Goal: Information Seeking & Learning: Learn about a topic

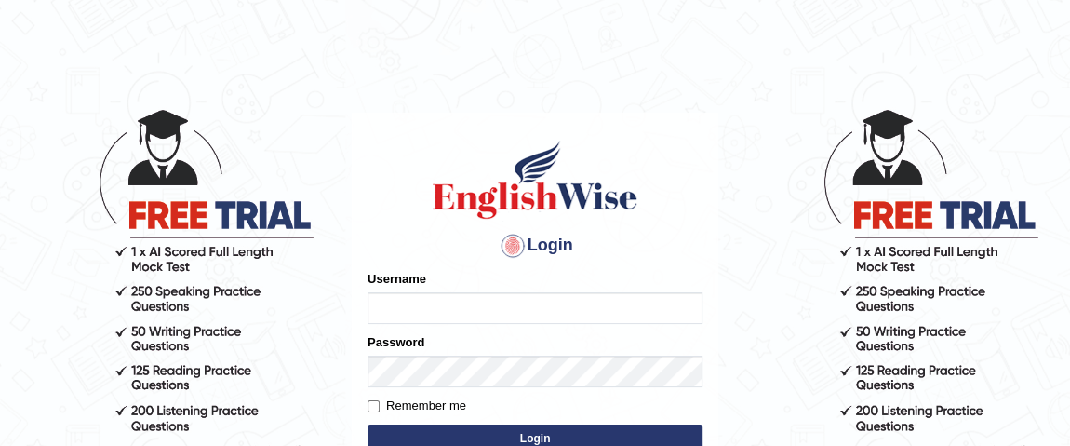
type input "vishalwadhwa"
click at [461, 428] on button "Login" at bounding box center [534, 438] width 335 height 28
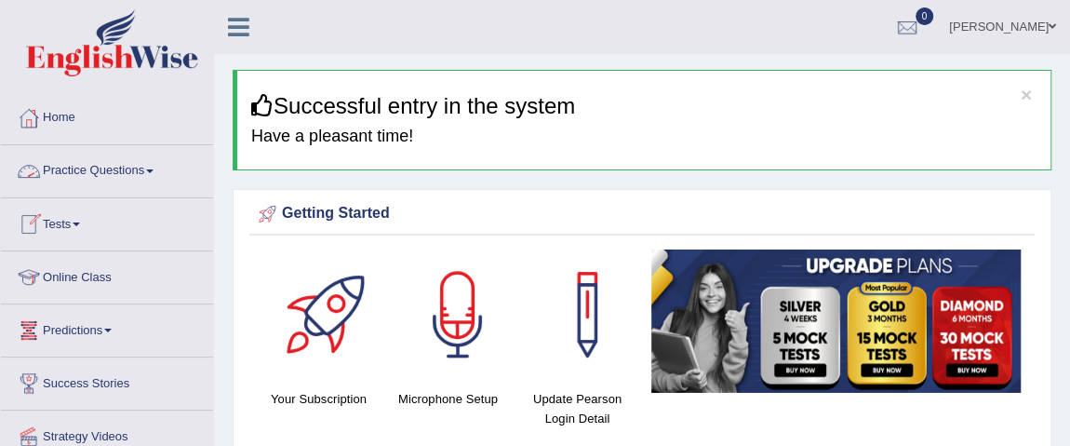
click at [111, 180] on link "Practice Questions" at bounding box center [107, 168] width 212 height 47
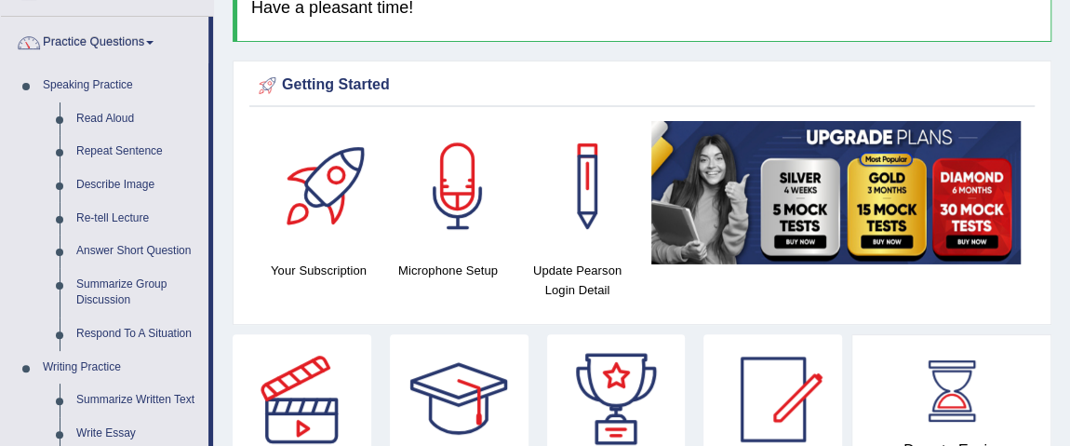
scroll to position [133, 0]
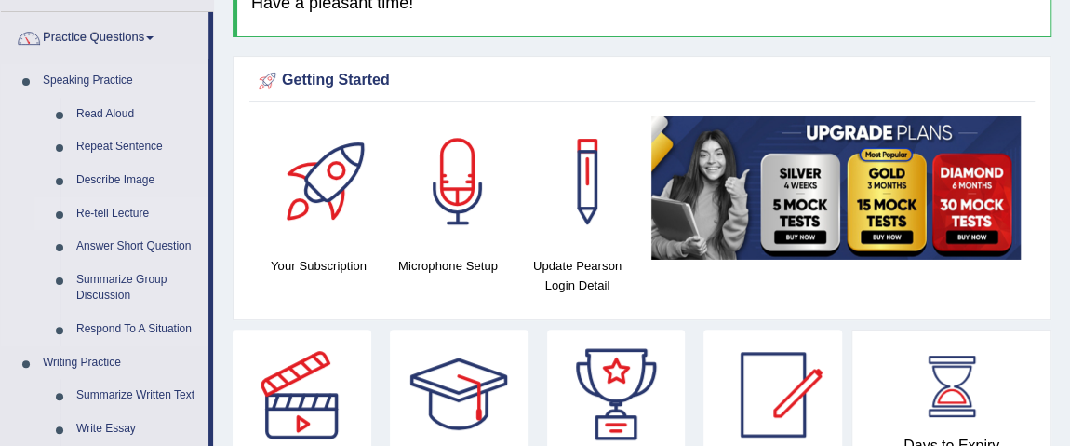
click at [122, 211] on link "Re-tell Lecture" at bounding box center [138, 213] width 140 height 33
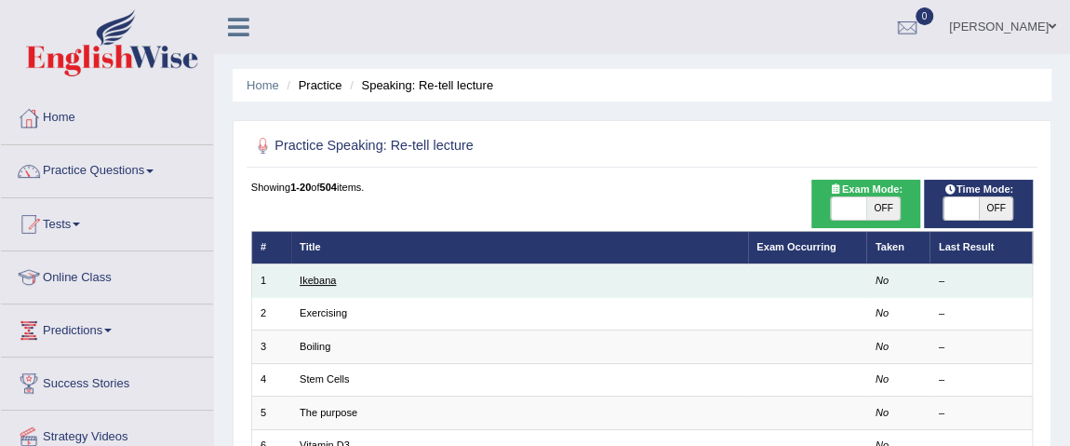
click at [309, 282] on link "Ikebana" at bounding box center [318, 279] width 36 height 11
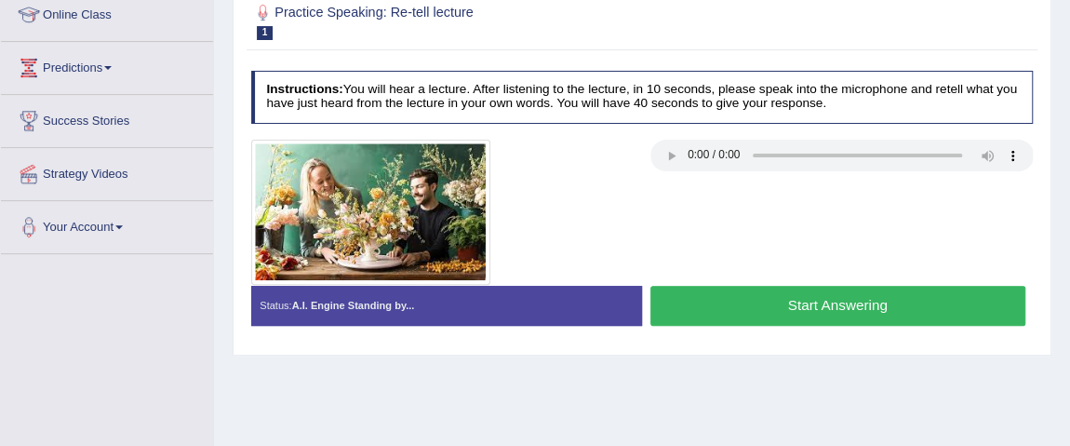
scroll to position [264, 0]
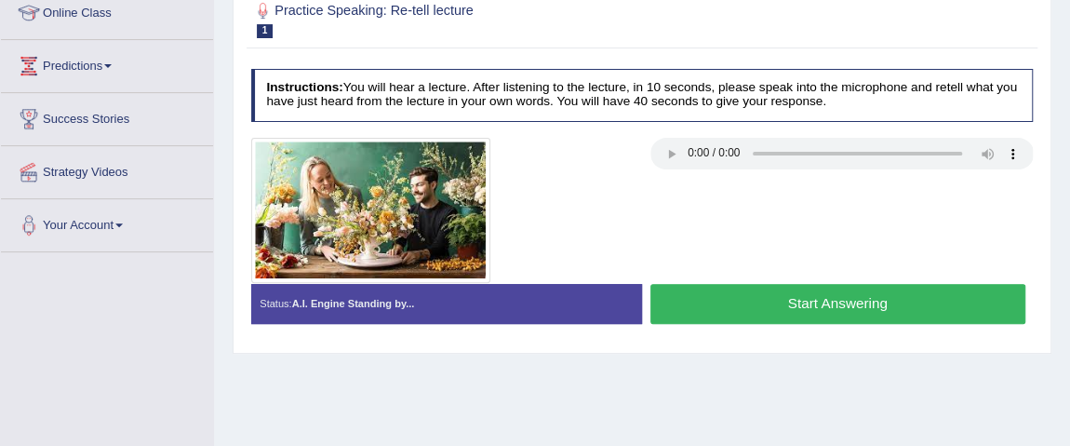
click at [960, 95] on h4 "Instructions: You will hear a lecture. After listening to the lecture, in 10 se…" at bounding box center [642, 95] width 782 height 53
click at [697, 298] on button "Start Answering" at bounding box center [837, 304] width 375 height 40
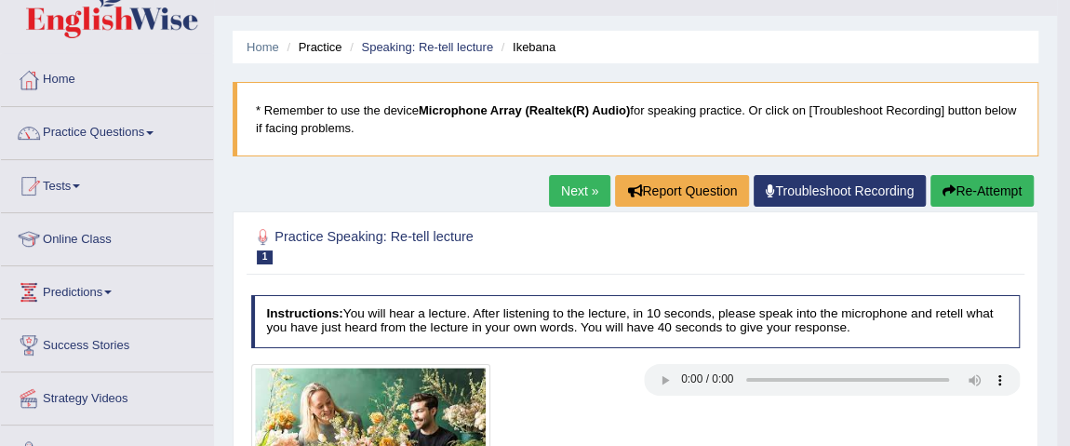
scroll to position [35, 0]
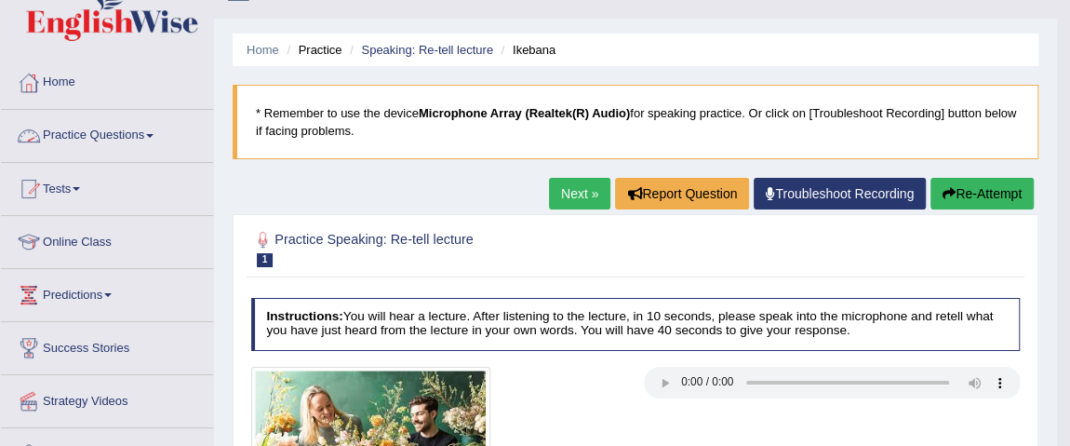
click at [97, 134] on link "Practice Questions" at bounding box center [107, 133] width 212 height 47
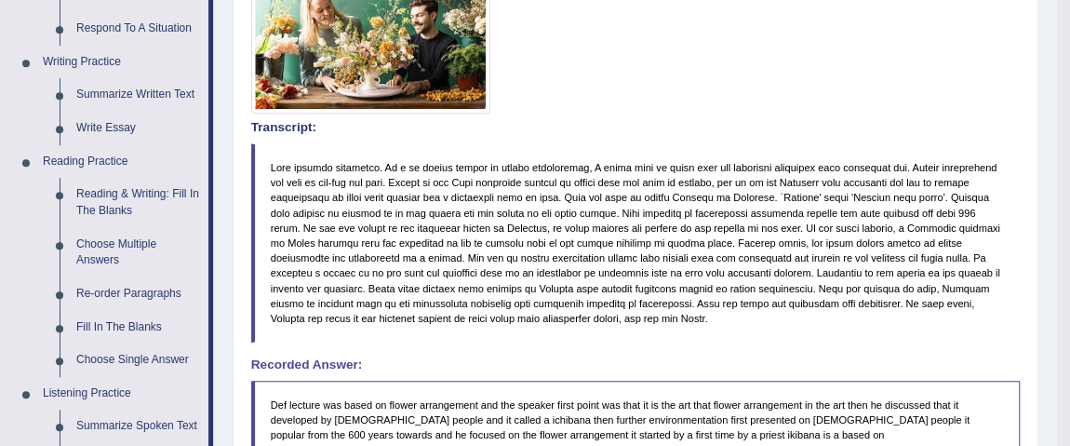
scroll to position [472, 0]
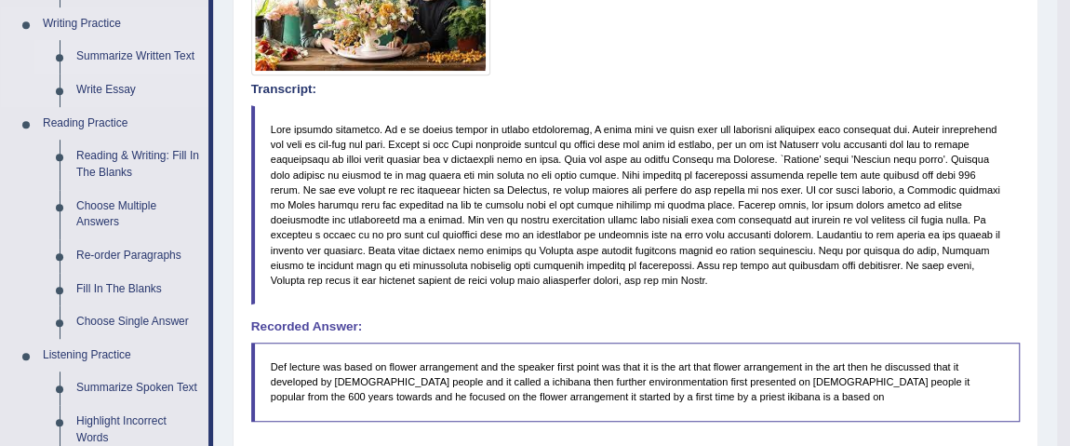
click at [153, 55] on link "Summarize Written Text" at bounding box center [138, 56] width 140 height 33
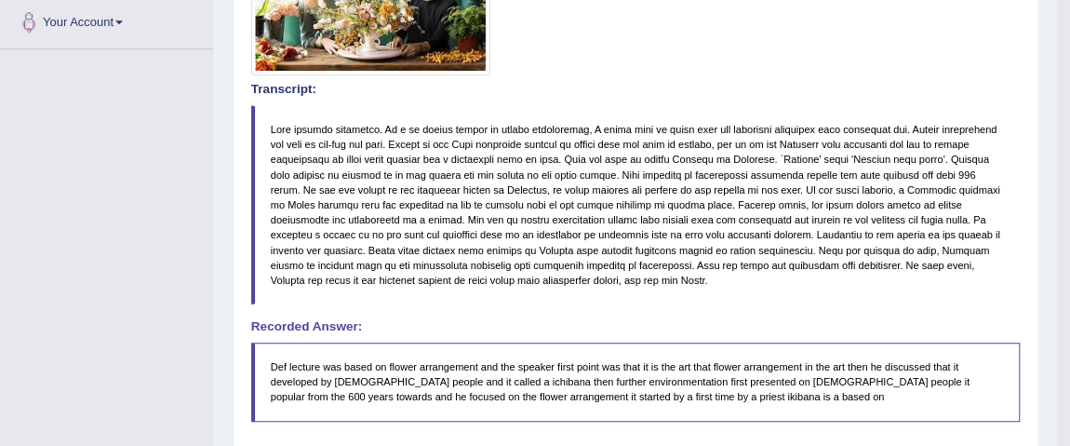
scroll to position [473, 0]
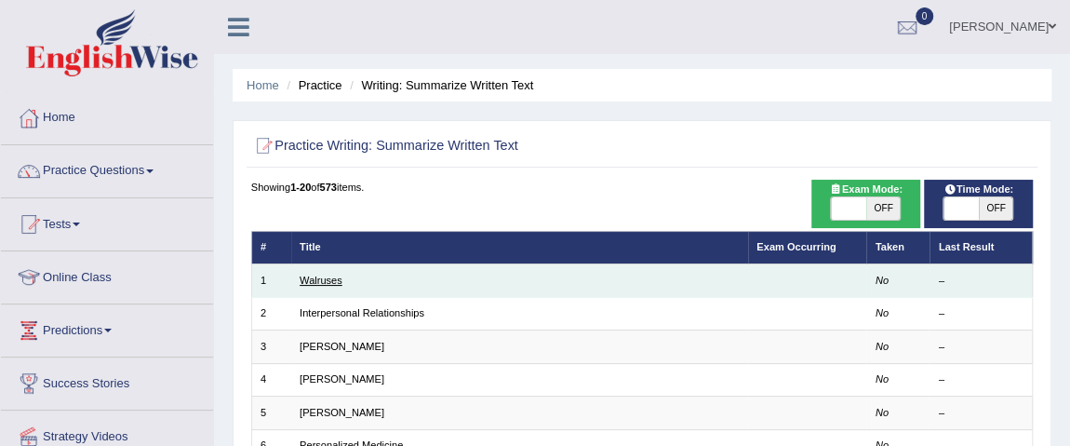
click at [312, 284] on link "Walruses" at bounding box center [321, 279] width 43 height 11
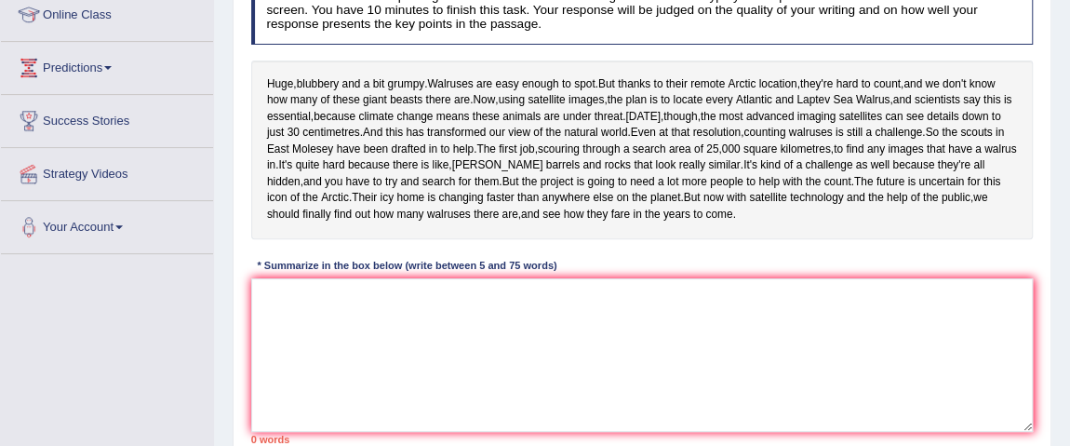
scroll to position [264, 0]
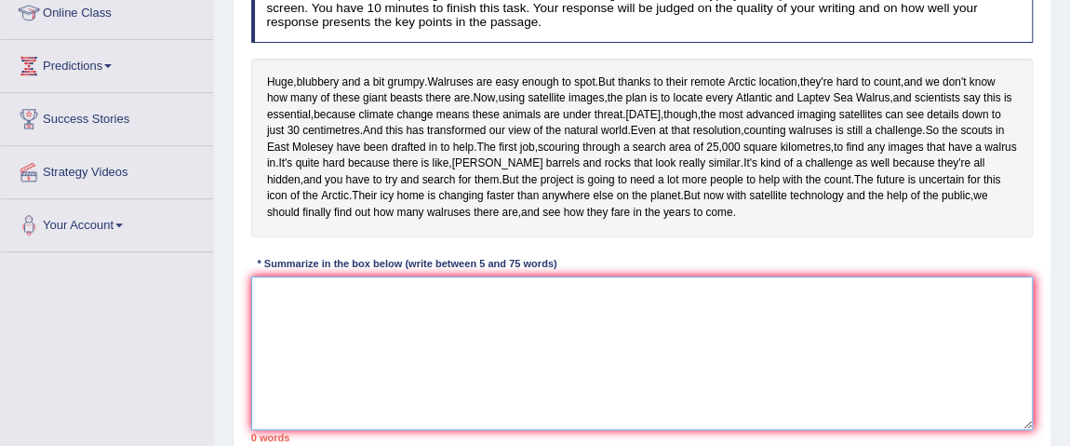
drag, startPoint x: 291, startPoint y: 372, endPoint x: 304, endPoint y: 411, distance: 41.2
click at [304, 411] on textarea at bounding box center [642, 353] width 782 height 154
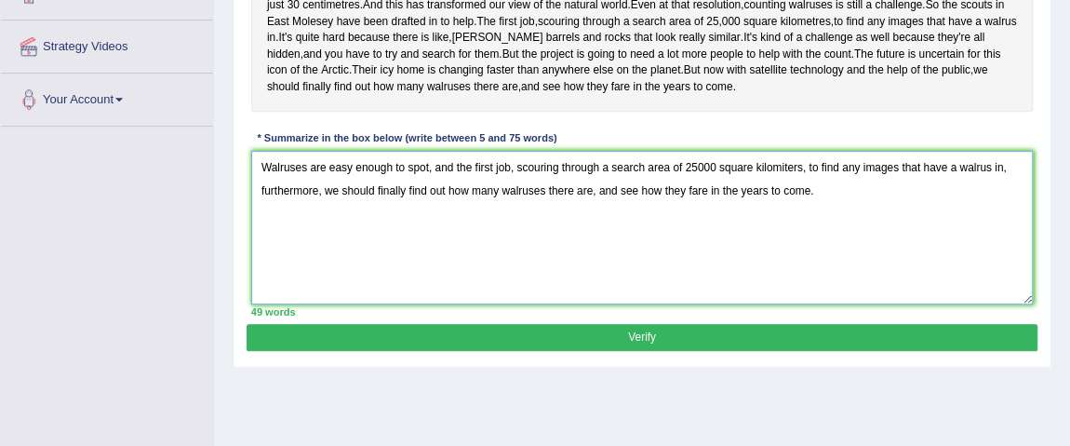
scroll to position [397, 0]
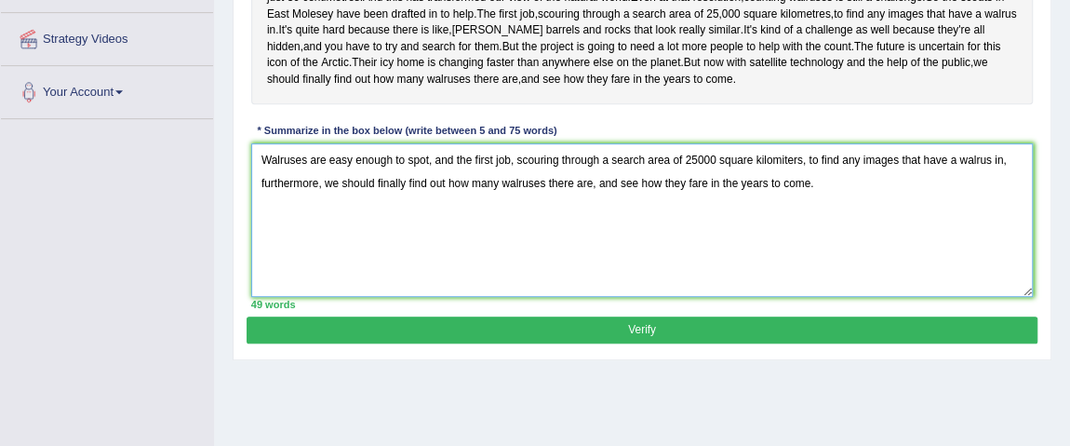
type textarea "Walruses are easy enough to spot, and the first job, scouring through a search …"
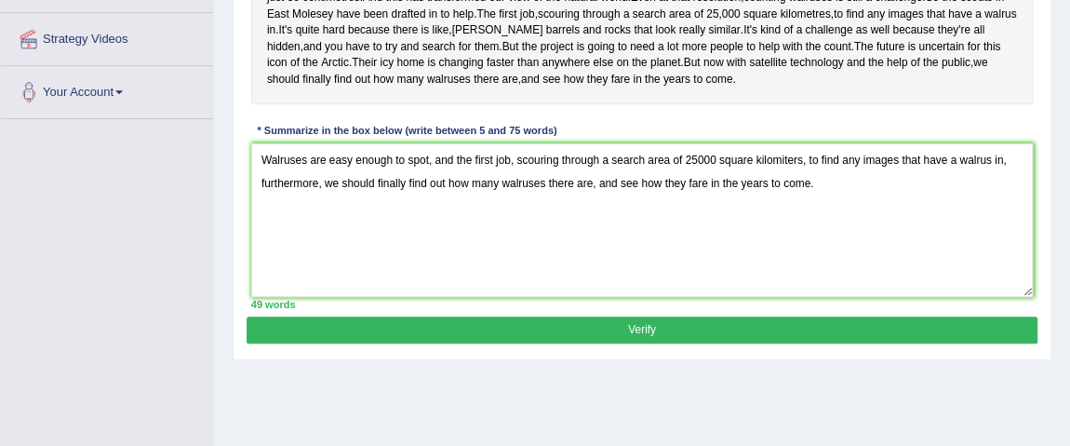
click at [698, 343] on button "Verify" at bounding box center [642, 329] width 790 height 27
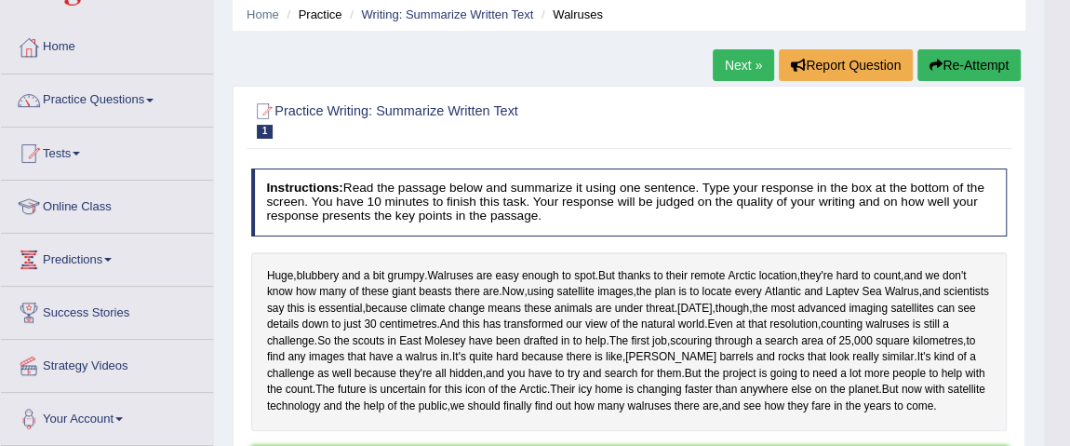
scroll to position [40, 0]
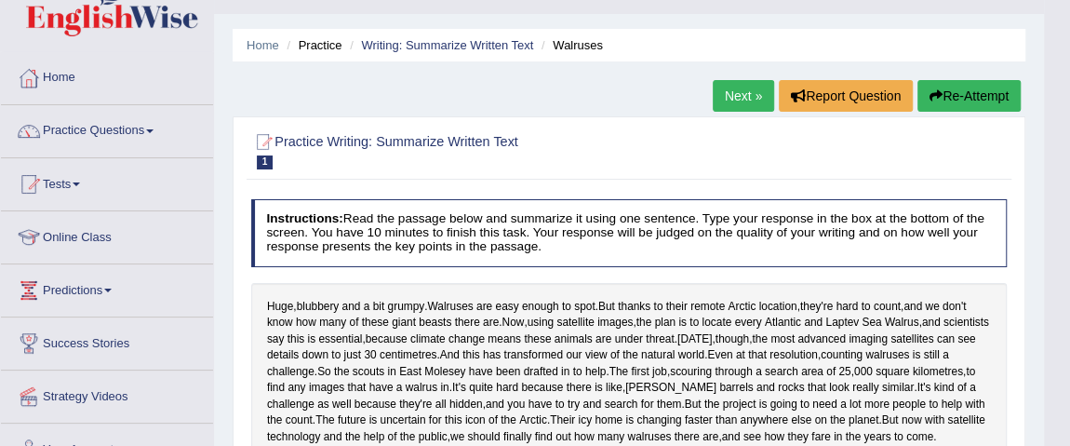
click at [743, 95] on link "Next »" at bounding box center [743, 96] width 61 height 32
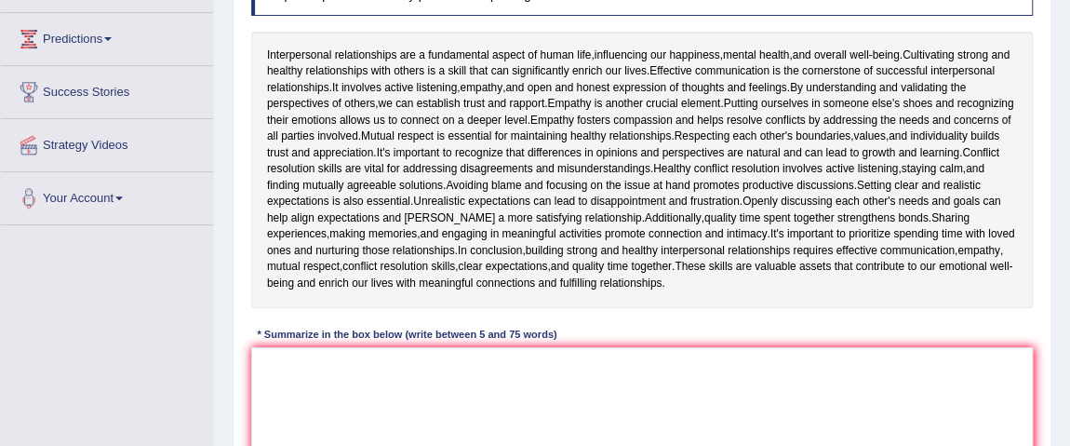
scroll to position [288, 0]
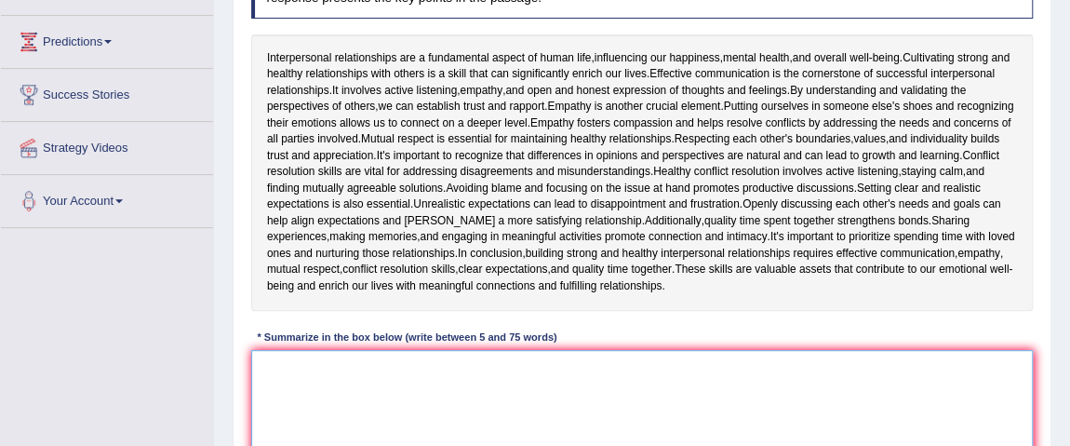
click at [356, 372] on textarea at bounding box center [642, 427] width 782 height 154
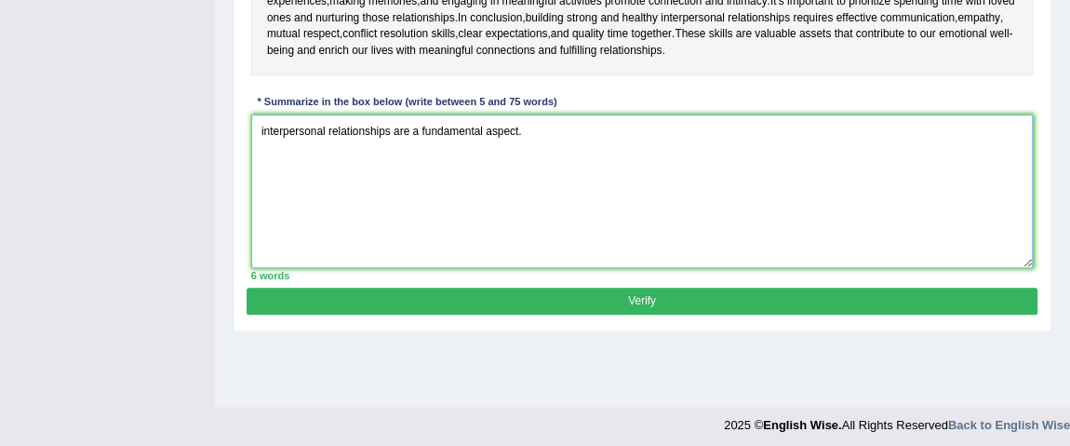
scroll to position [530, 0]
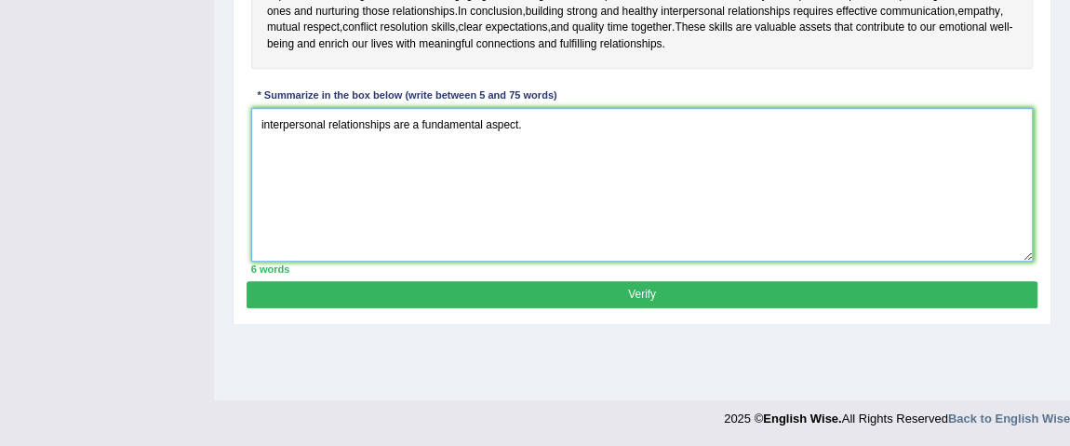
type textarea "interpersonal relationships are a fundamental aspect."
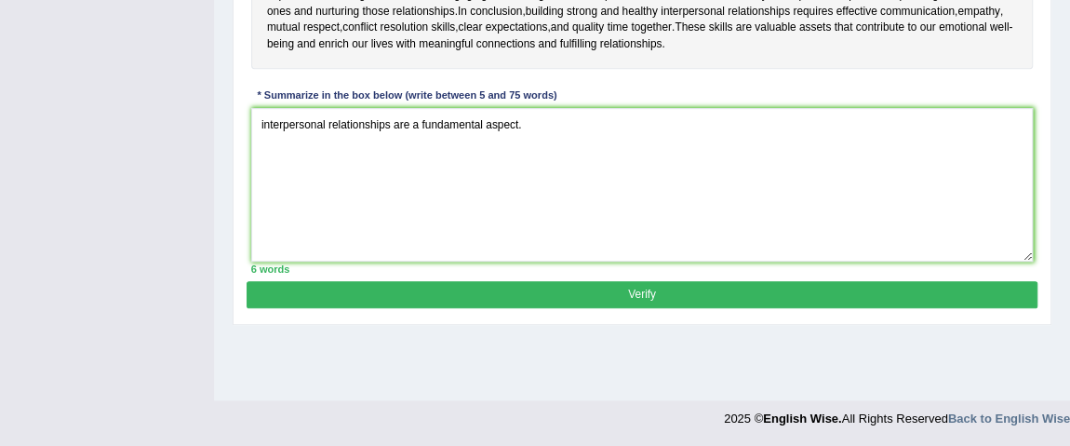
click at [673, 287] on button "Verify" at bounding box center [642, 294] width 790 height 27
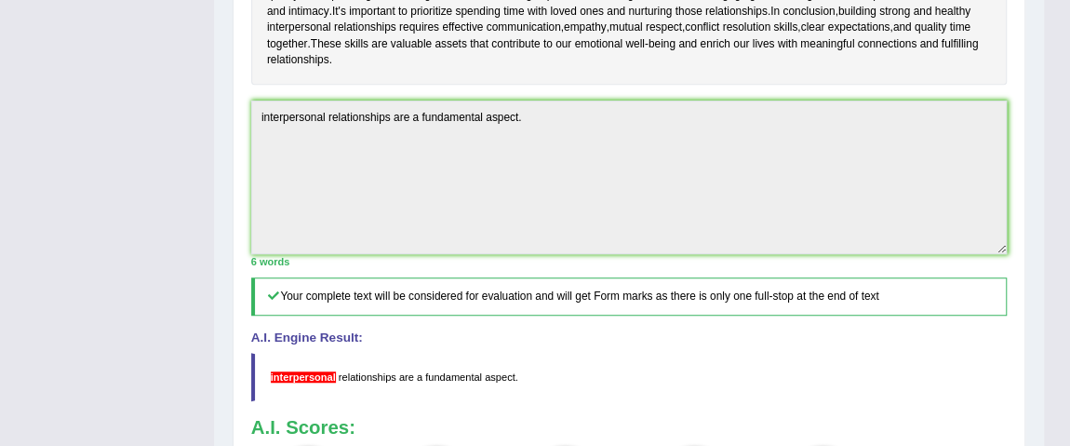
scroll to position [0, 0]
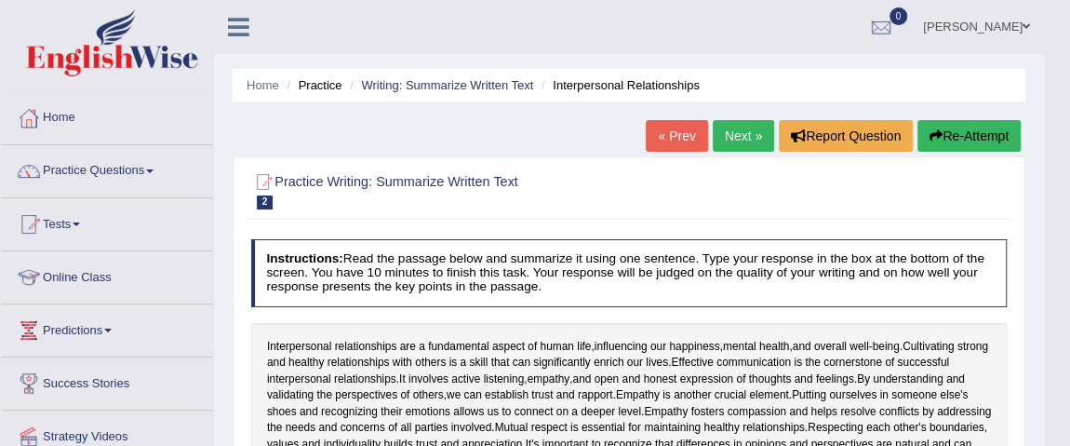
click at [99, 175] on link "Practice Questions" at bounding box center [107, 168] width 212 height 47
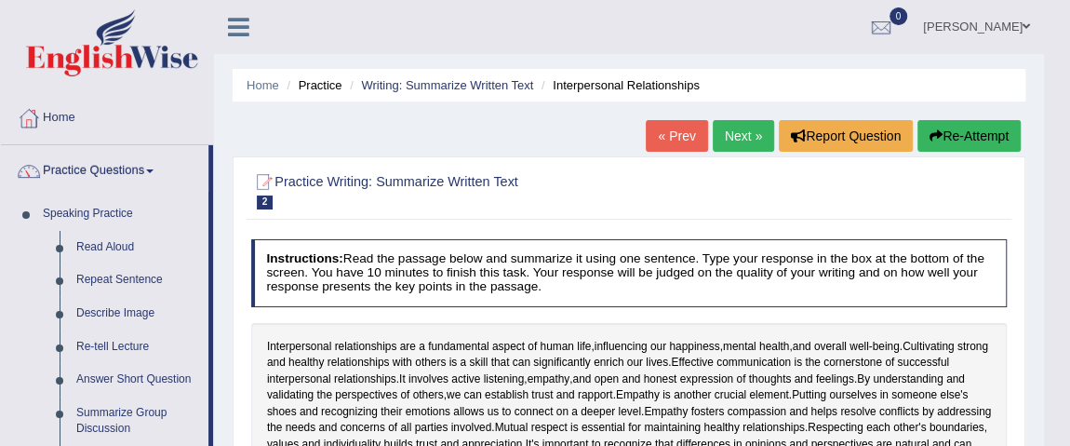
click at [99, 175] on link "Practice Questions" at bounding box center [104, 168] width 207 height 47
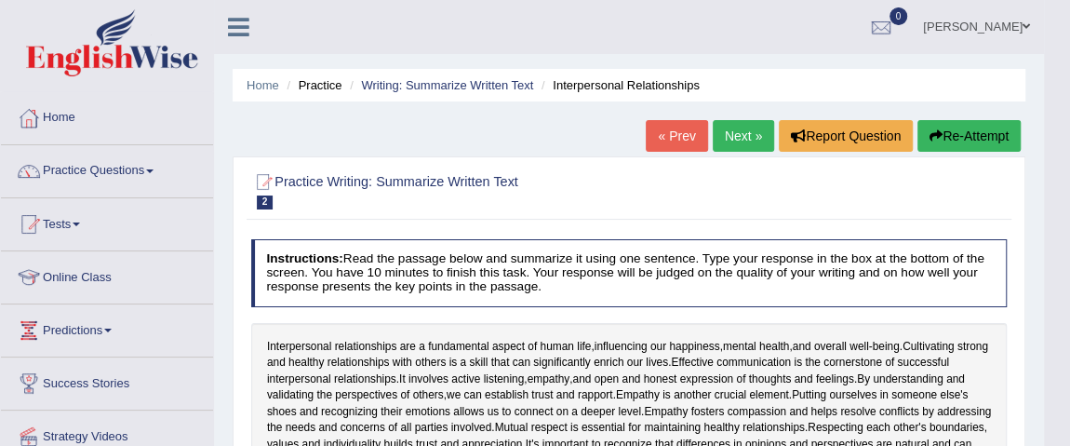
click at [99, 175] on link "Practice Questions" at bounding box center [107, 168] width 212 height 47
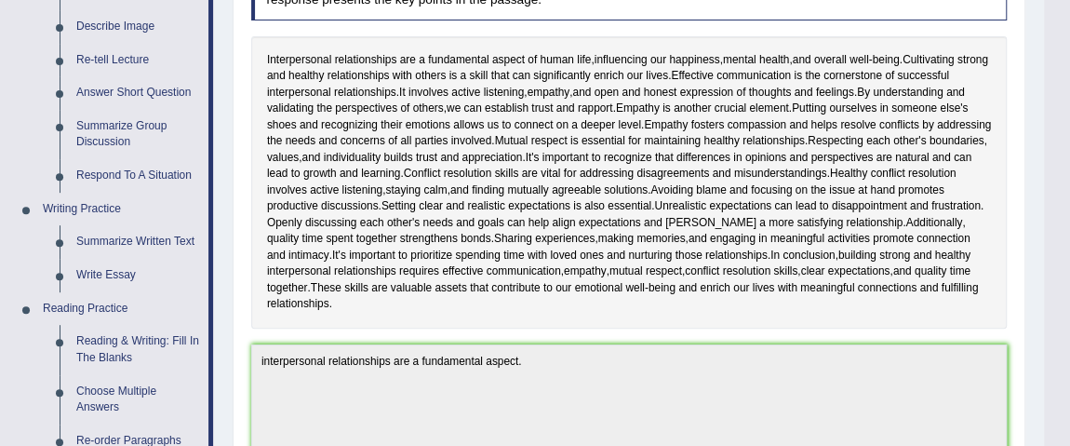
scroll to position [314, 0]
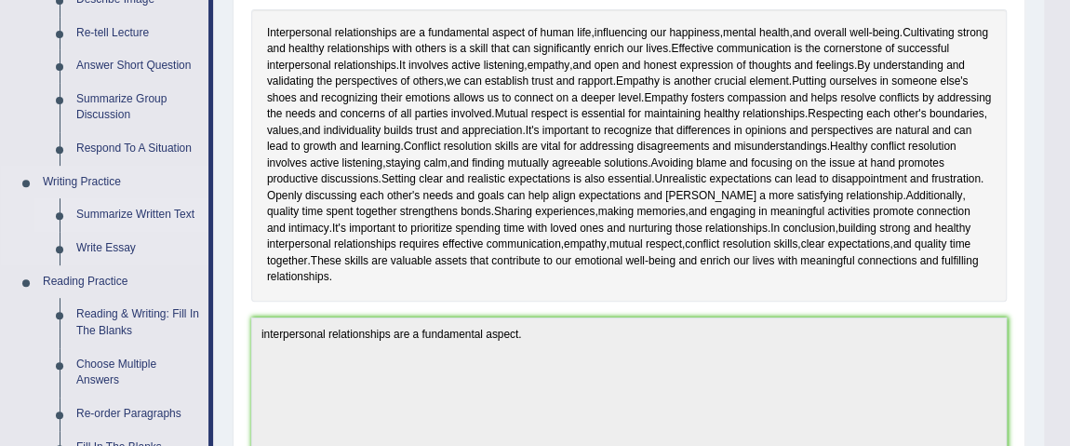
click at [104, 213] on link "Summarize Written Text" at bounding box center [138, 214] width 140 height 33
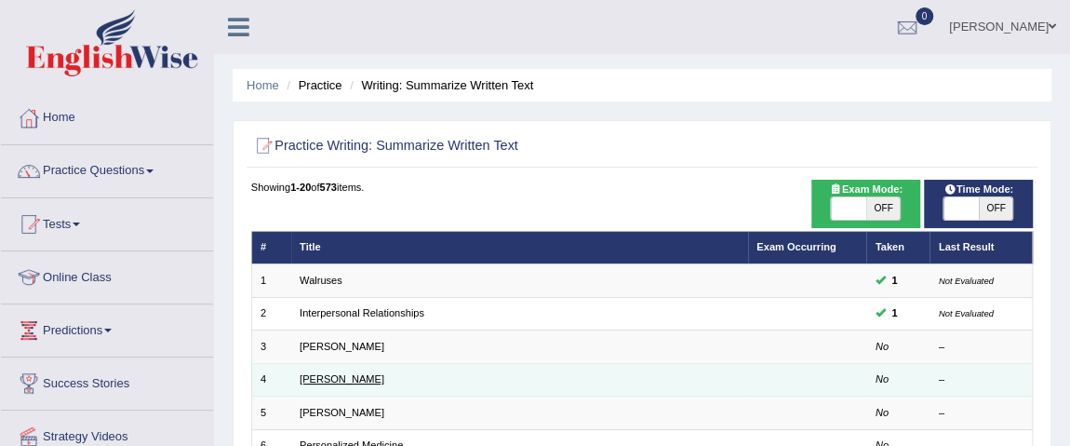
click at [320, 381] on link "[PERSON_NAME]" at bounding box center [342, 378] width 85 height 11
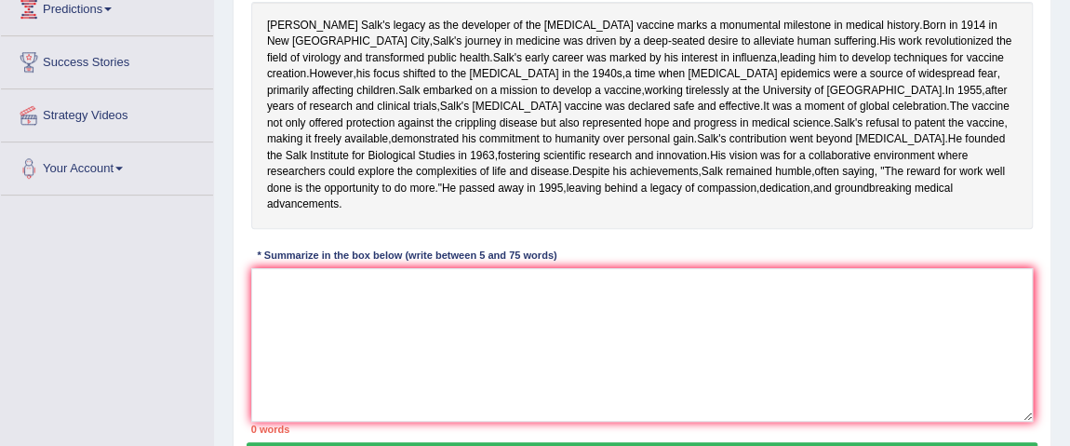
scroll to position [325, 0]
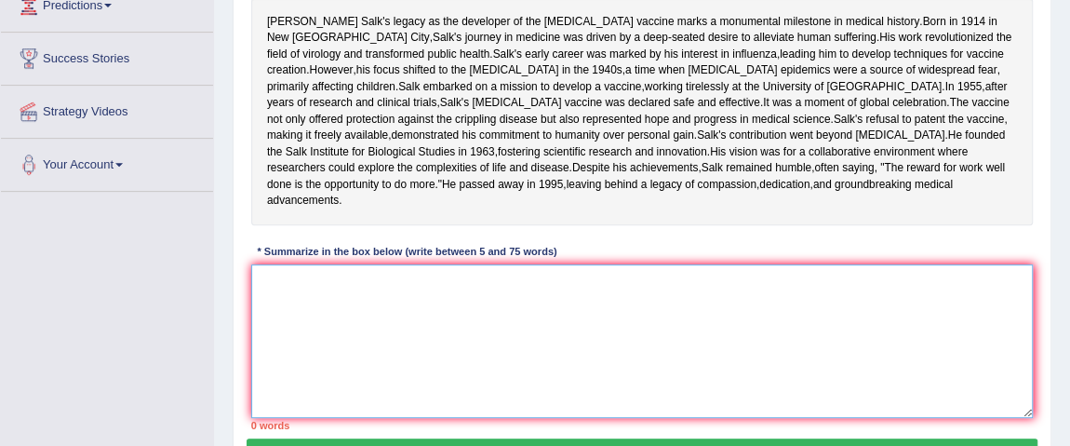
click at [361, 386] on textarea at bounding box center [642, 341] width 782 height 154
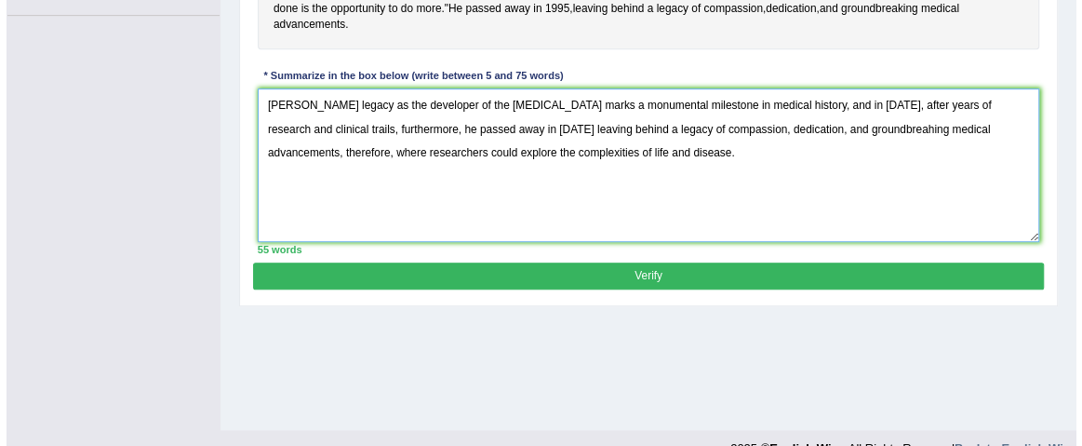
scroll to position [501, 0]
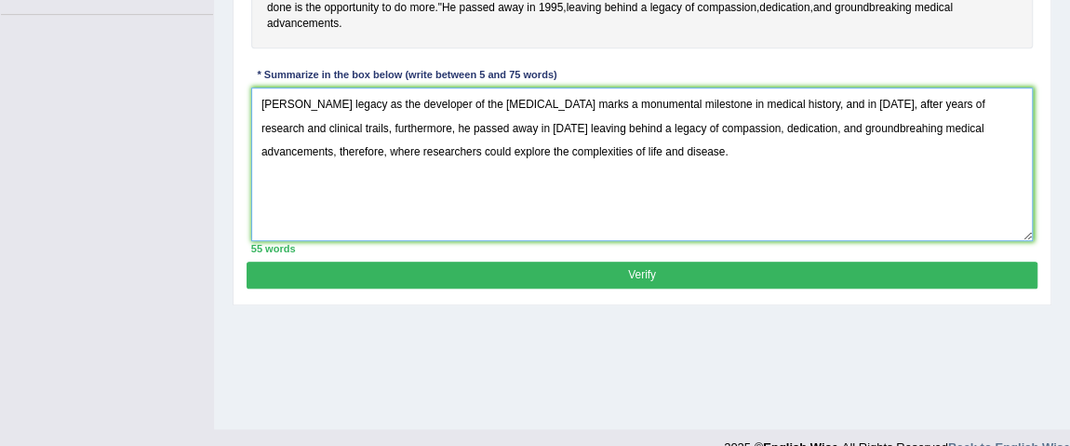
type textarea "[PERSON_NAME] legacy as the developer of the [MEDICAL_DATA] marks a monumental …"
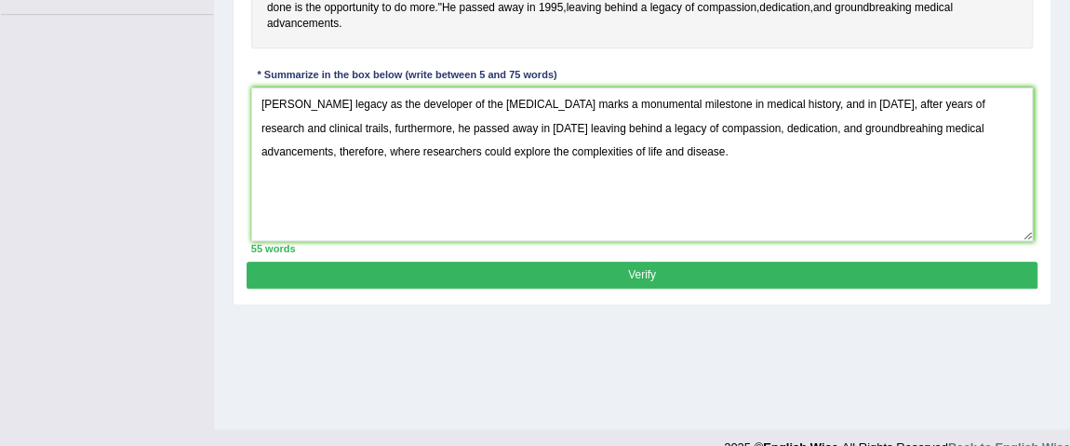
click at [794, 288] on button "Verify" at bounding box center [642, 274] width 790 height 27
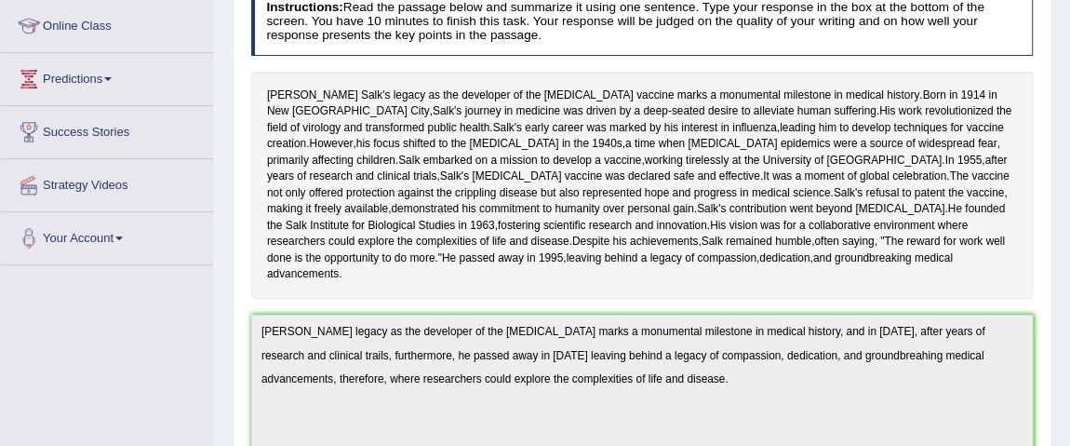
scroll to position [0, 0]
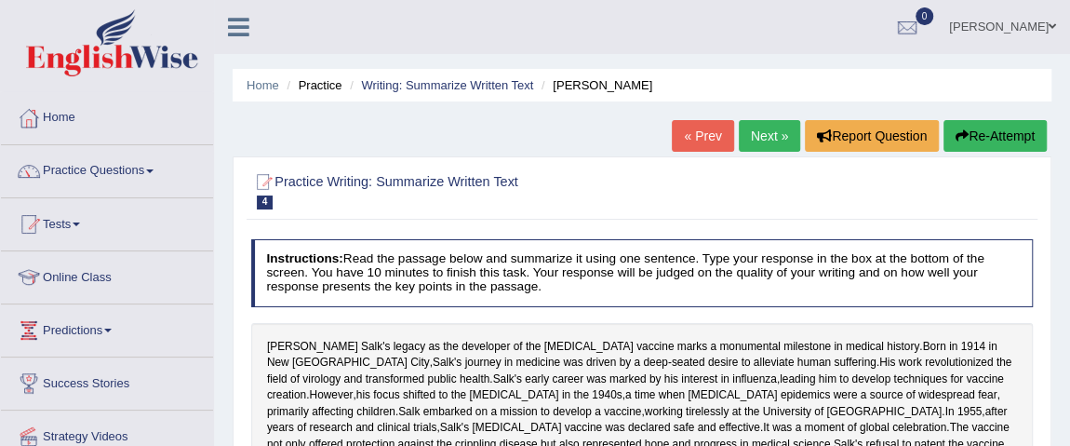
drag, startPoint x: 1082, startPoint y: 252, endPoint x: 1054, endPoint y: -100, distance: 352.8
click at [1054, 0] on html "Toggle navigation Home Practice Questions Speaking Practice Read Aloud Repeat S…" at bounding box center [535, 223] width 1070 height 446
